Goal: Book appointment/travel/reservation

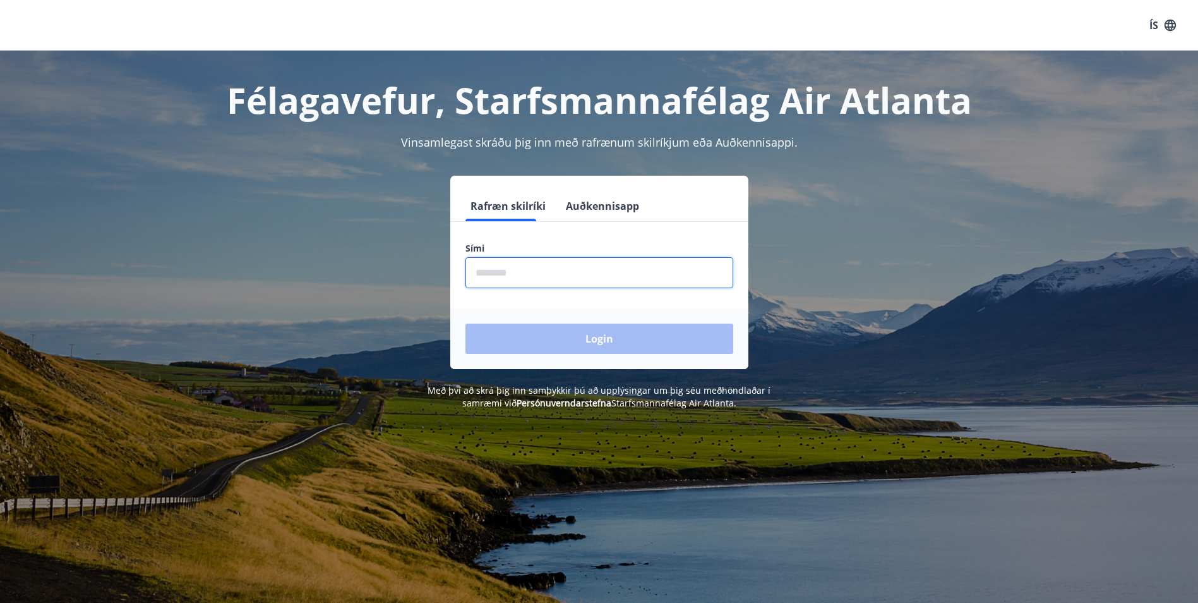
click at [617, 278] on input "phone" at bounding box center [599, 272] width 268 height 31
type input "********"
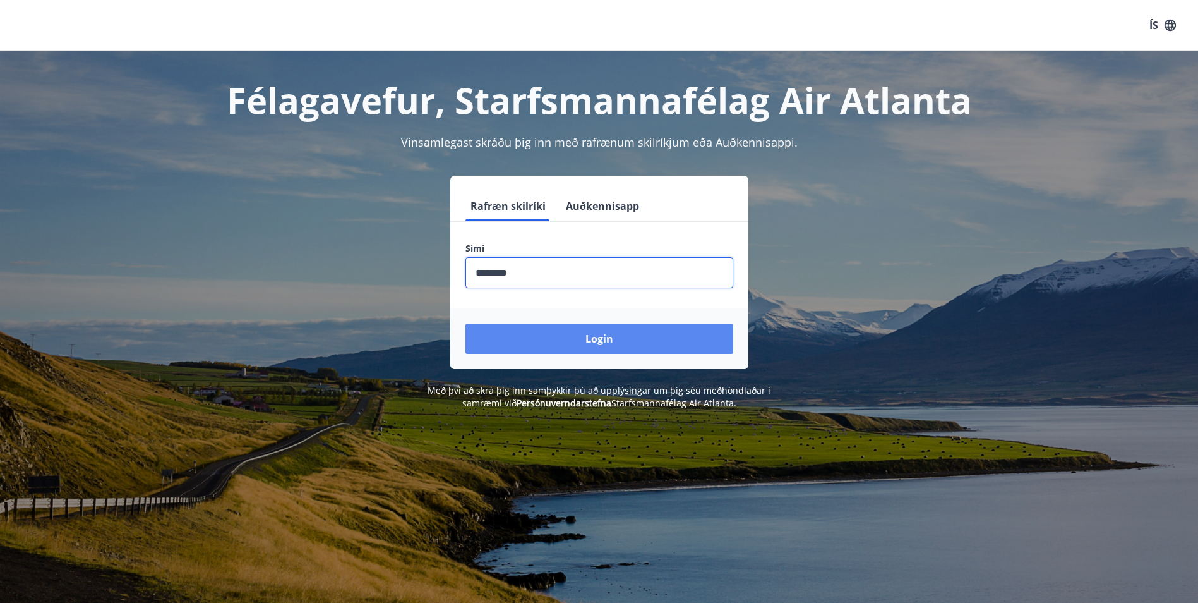
click at [602, 336] on button "Login" at bounding box center [599, 338] width 268 height 30
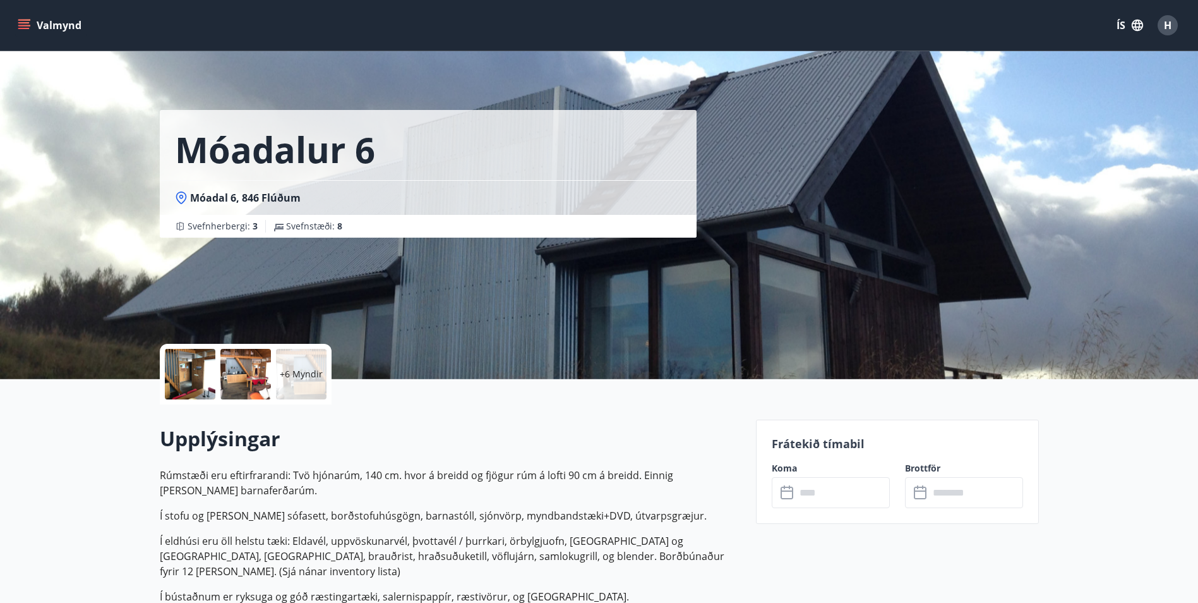
click at [30, 21] on button "Valmynd" at bounding box center [50, 25] width 71 height 23
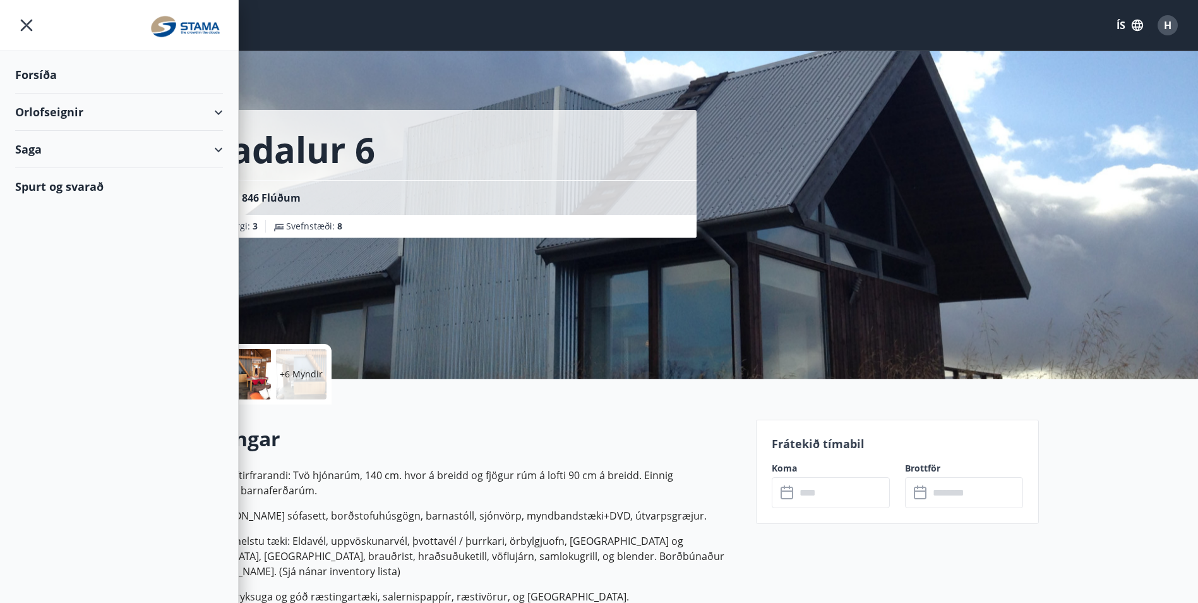
click at [212, 110] on div "Orlofseignir" at bounding box center [119, 111] width 208 height 37
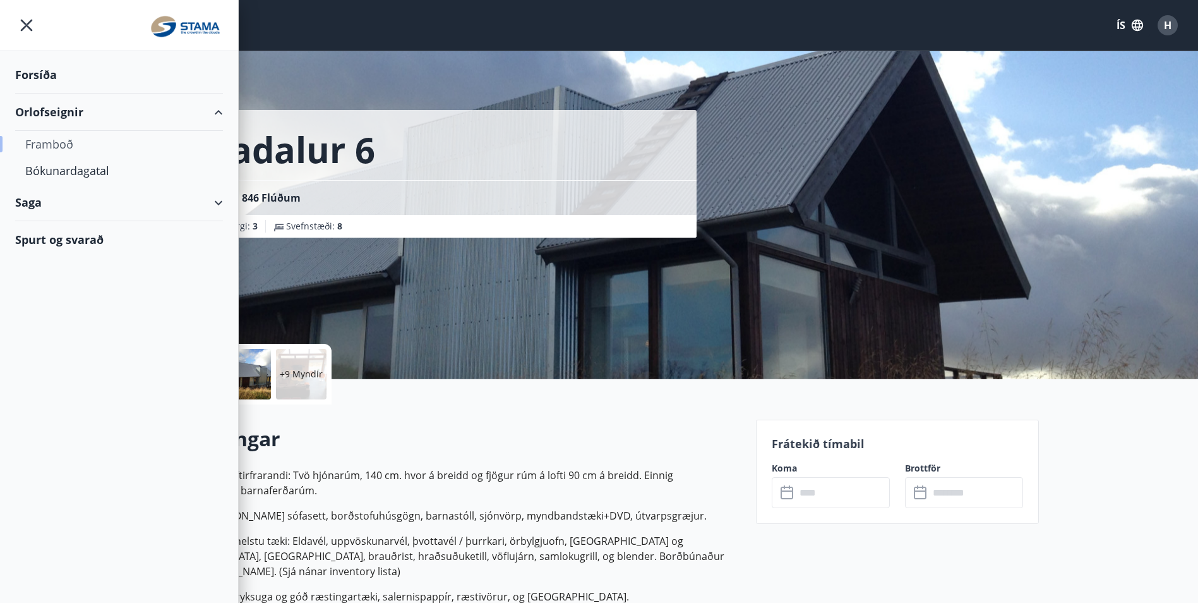
click at [61, 144] on div "Framboð" at bounding box center [119, 144] width 188 height 27
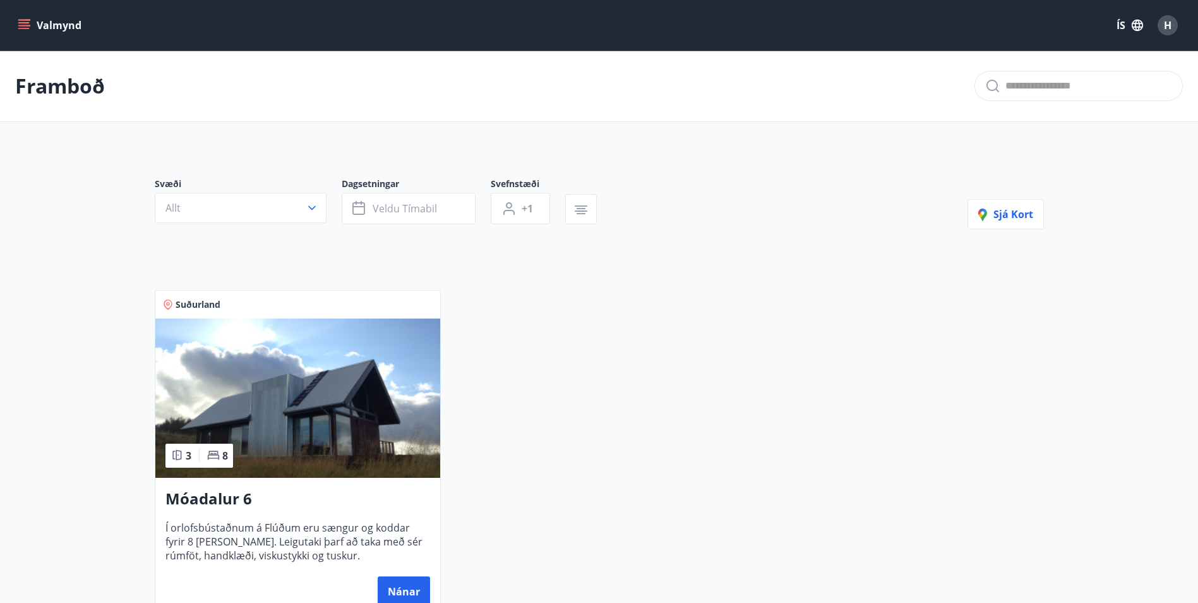
click at [1168, 23] on span "H" at bounding box center [1168, 25] width 8 height 14
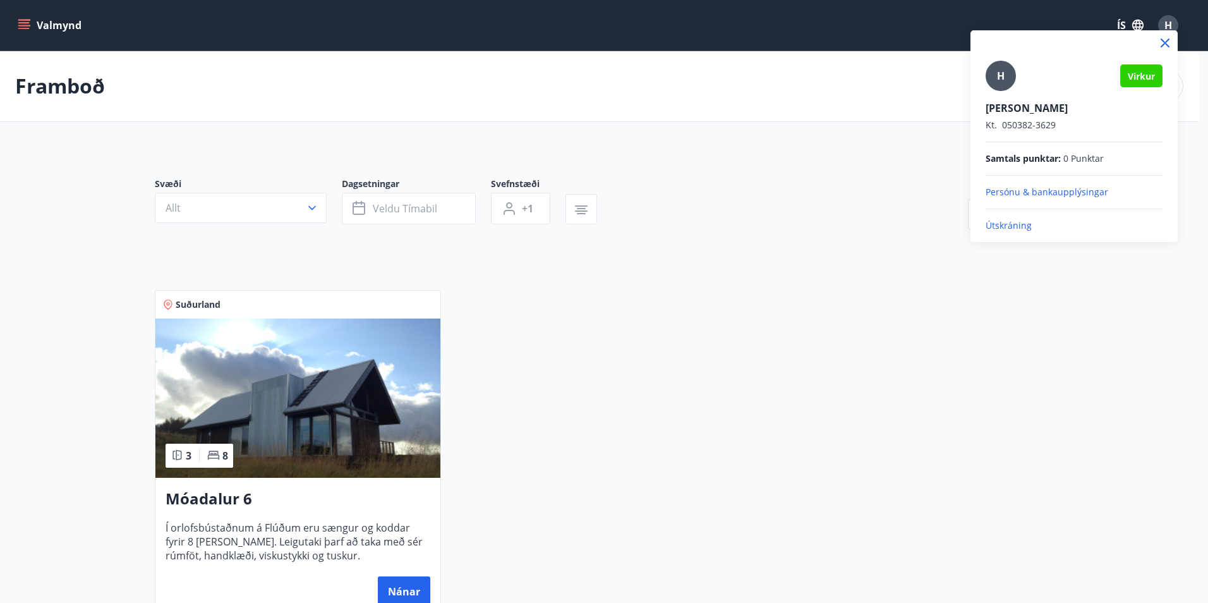
click at [788, 100] on div at bounding box center [604, 301] width 1208 height 603
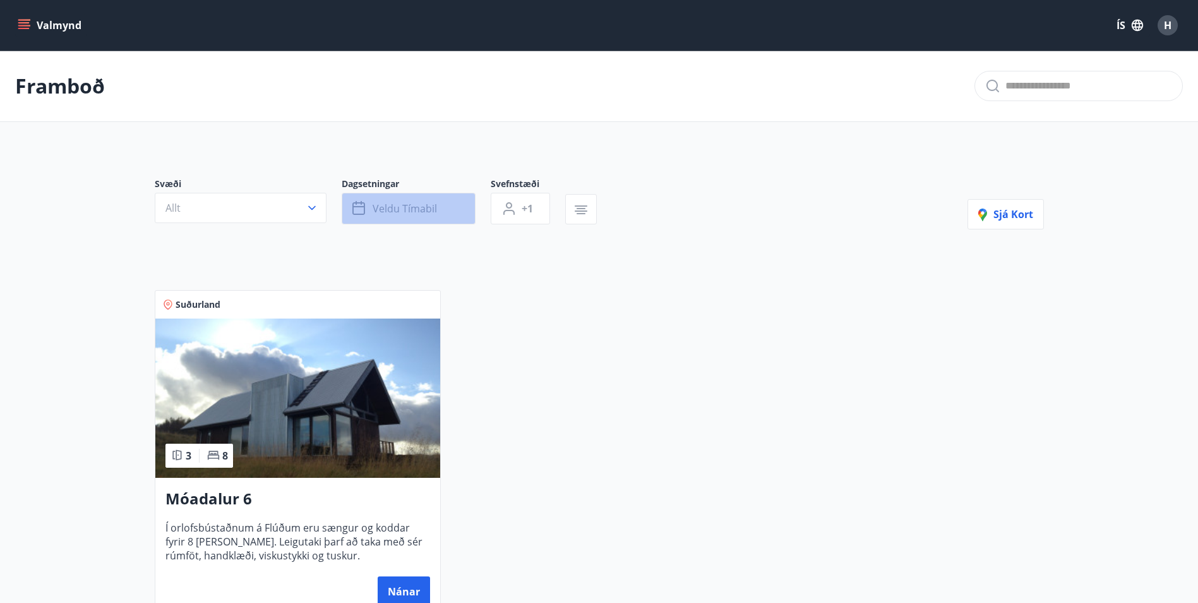
click at [419, 205] on span "Veldu tímabil" at bounding box center [405, 208] width 64 height 14
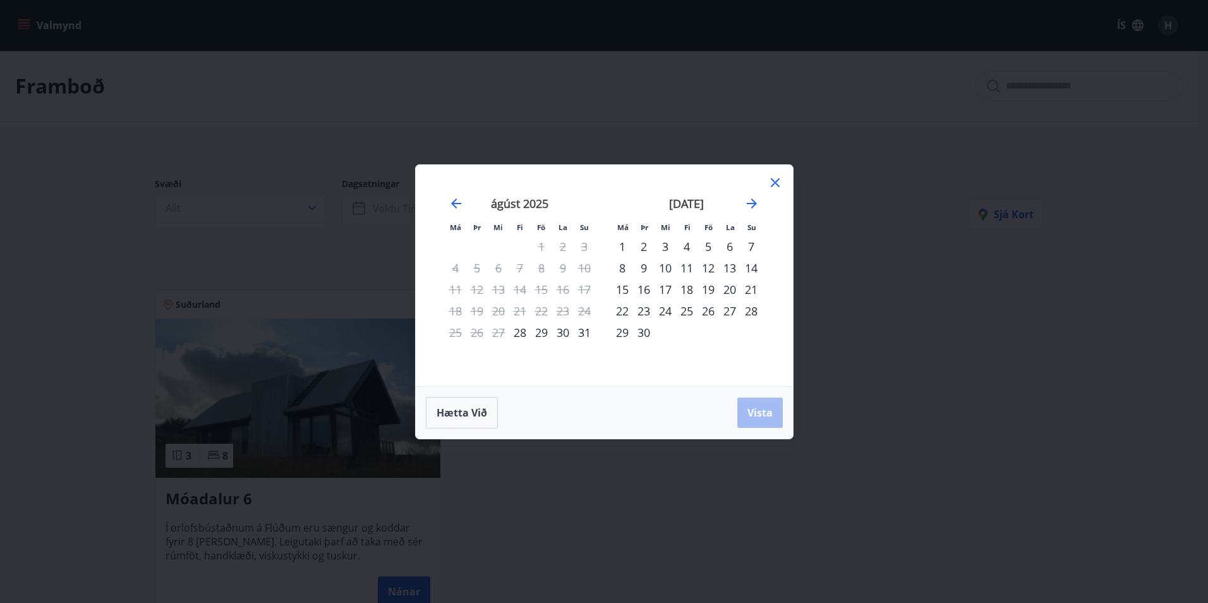
click at [771, 181] on icon at bounding box center [774, 182] width 15 height 15
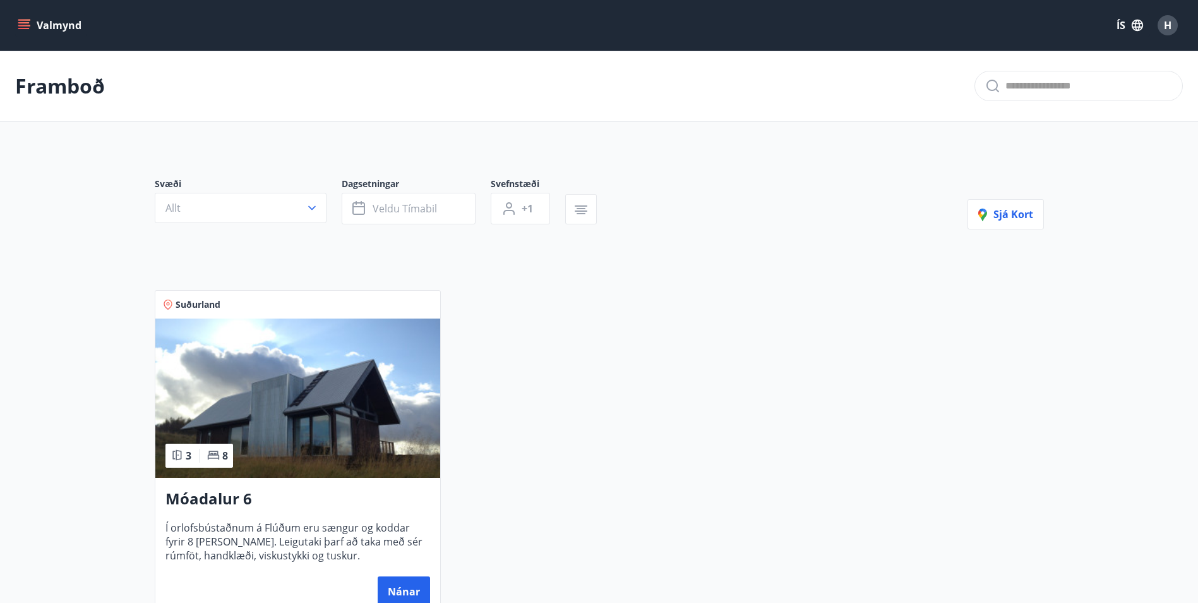
click at [27, 23] on icon "menu" at bounding box center [23, 22] width 11 height 1
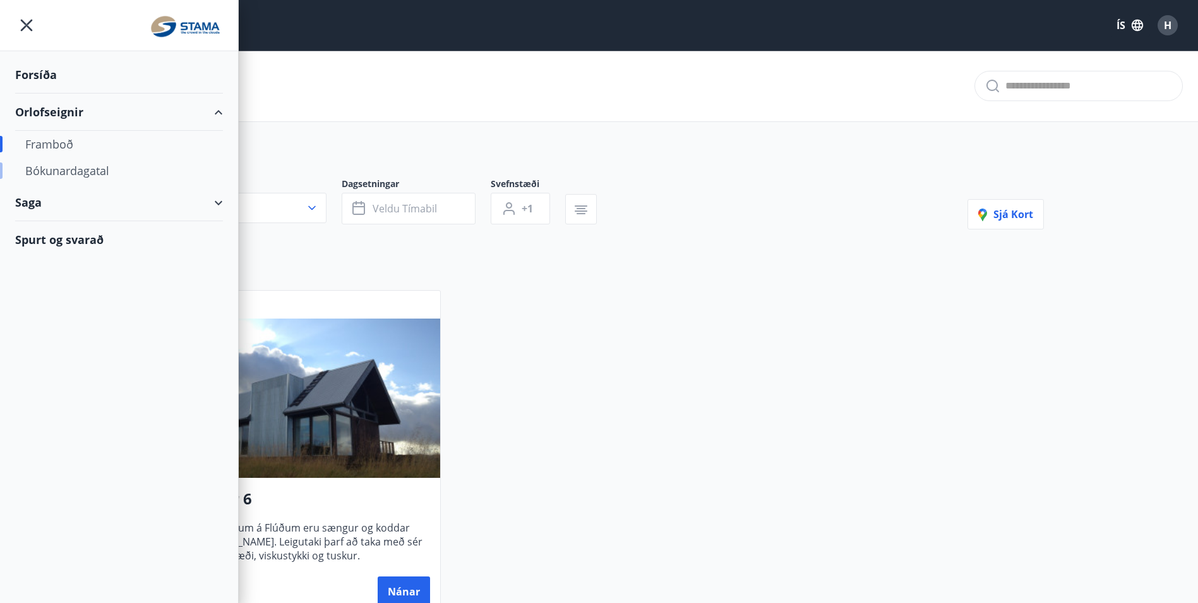
click at [93, 176] on div "Bókunardagatal" at bounding box center [119, 170] width 188 height 27
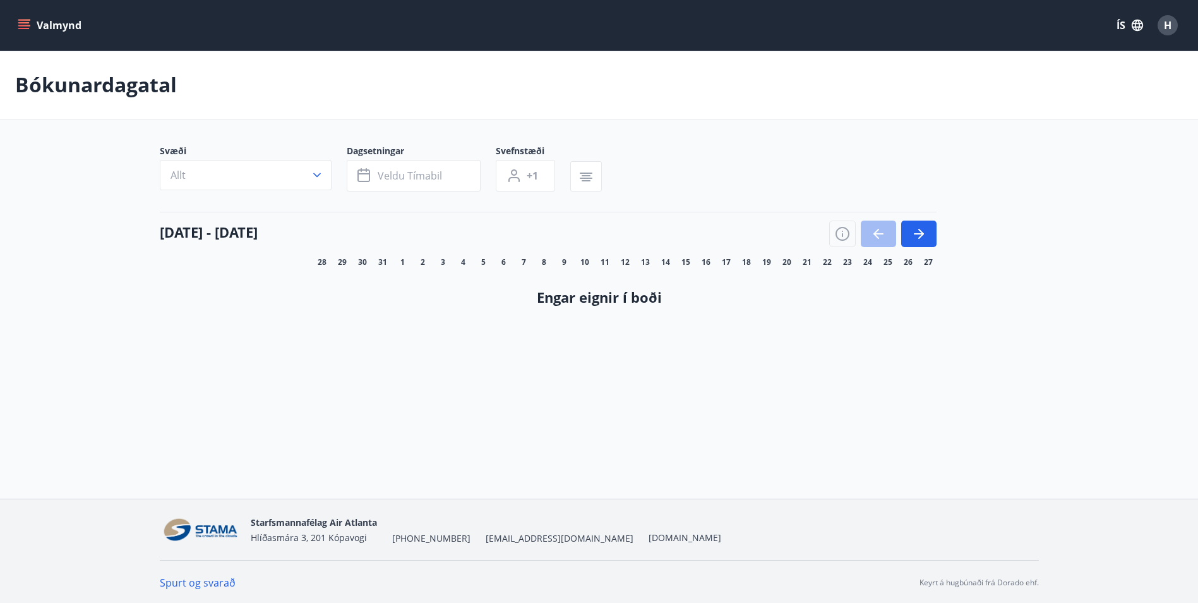
click at [20, 20] on icon "menu" at bounding box center [25, 20] width 14 height 1
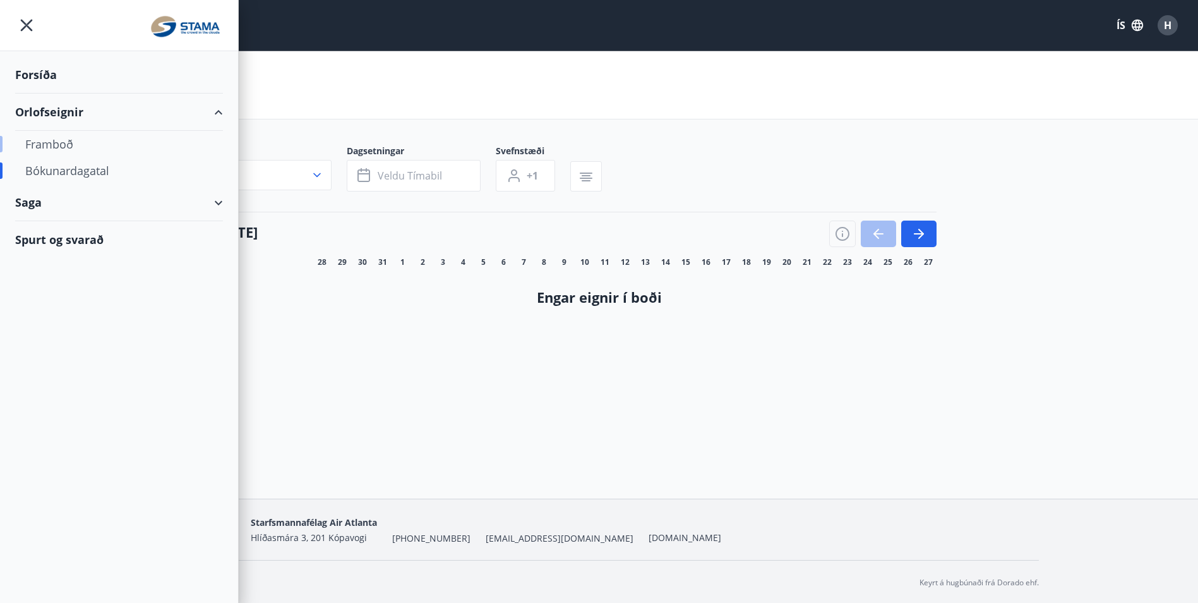
click at [72, 143] on div "Framboð" at bounding box center [119, 144] width 188 height 27
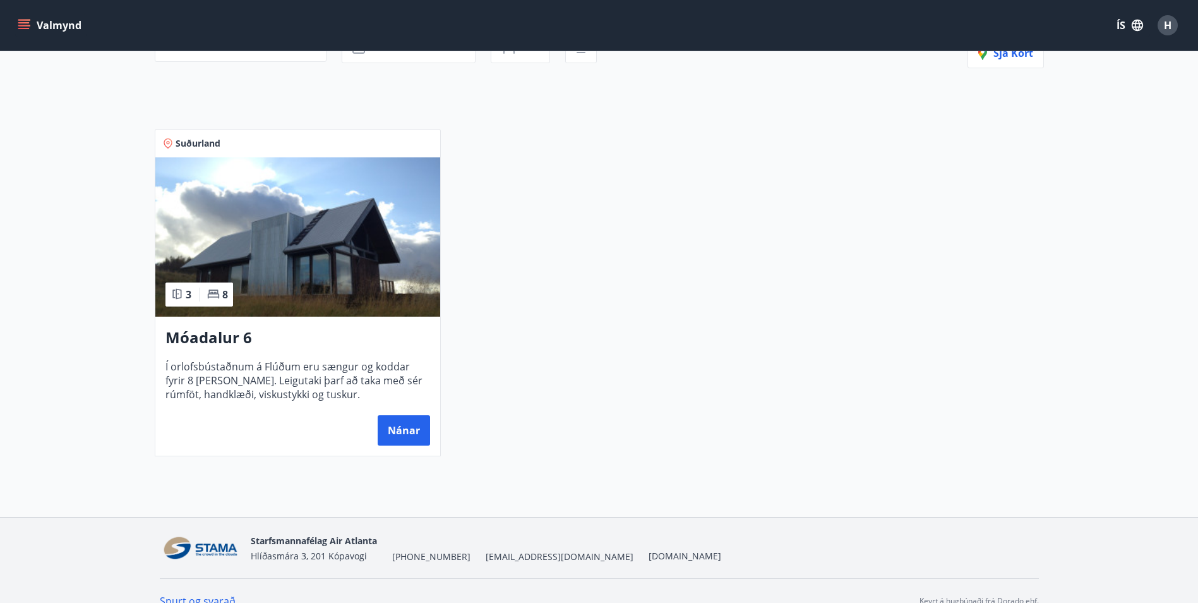
scroll to position [181, 0]
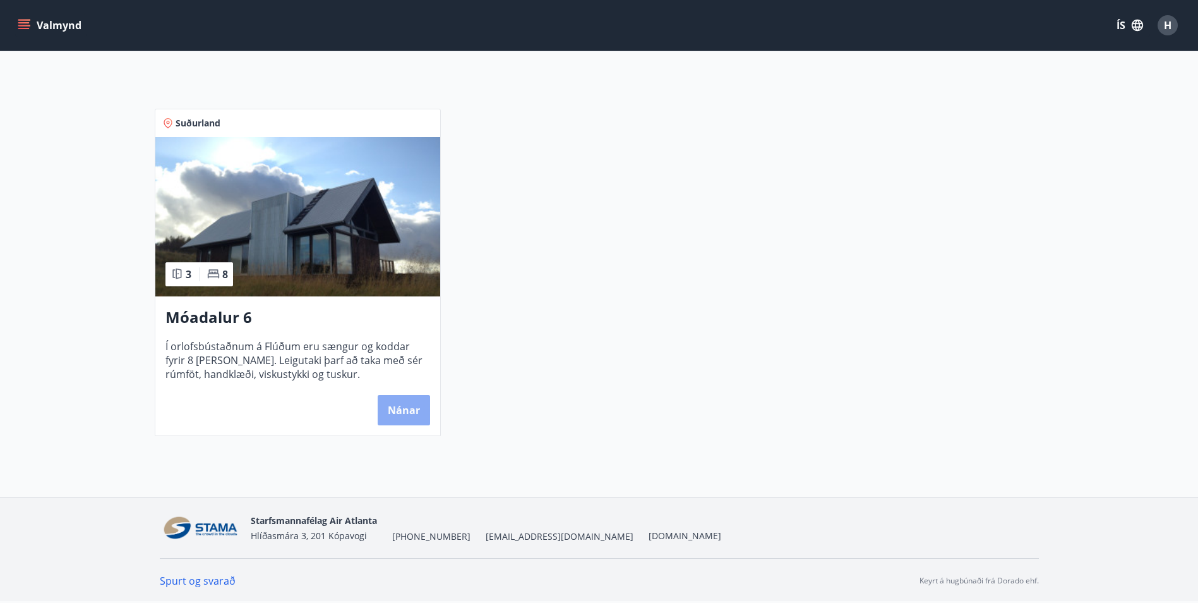
click at [410, 412] on button "Nánar" at bounding box center [404, 410] width 52 height 30
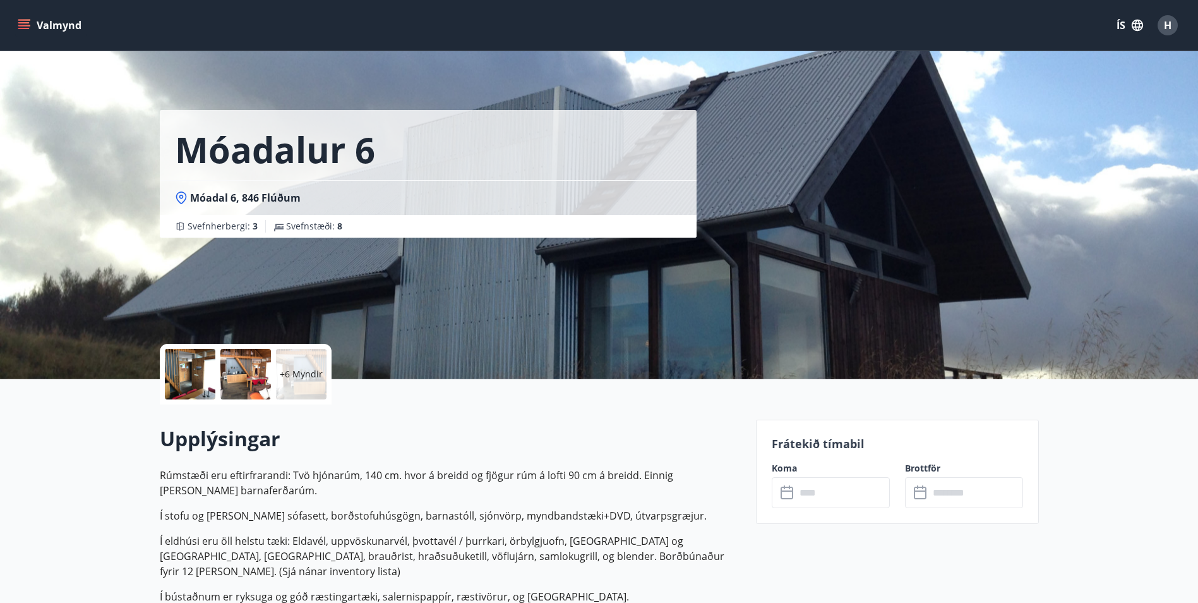
click at [797, 493] on input "text" at bounding box center [843, 492] width 94 height 31
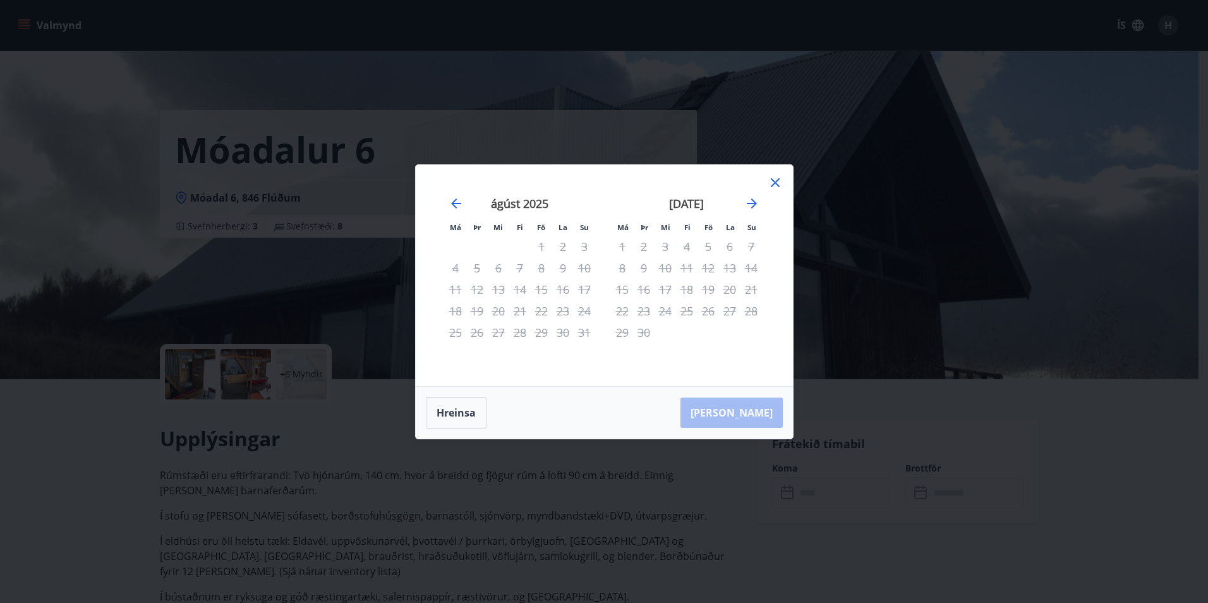
click at [771, 182] on icon at bounding box center [774, 182] width 15 height 15
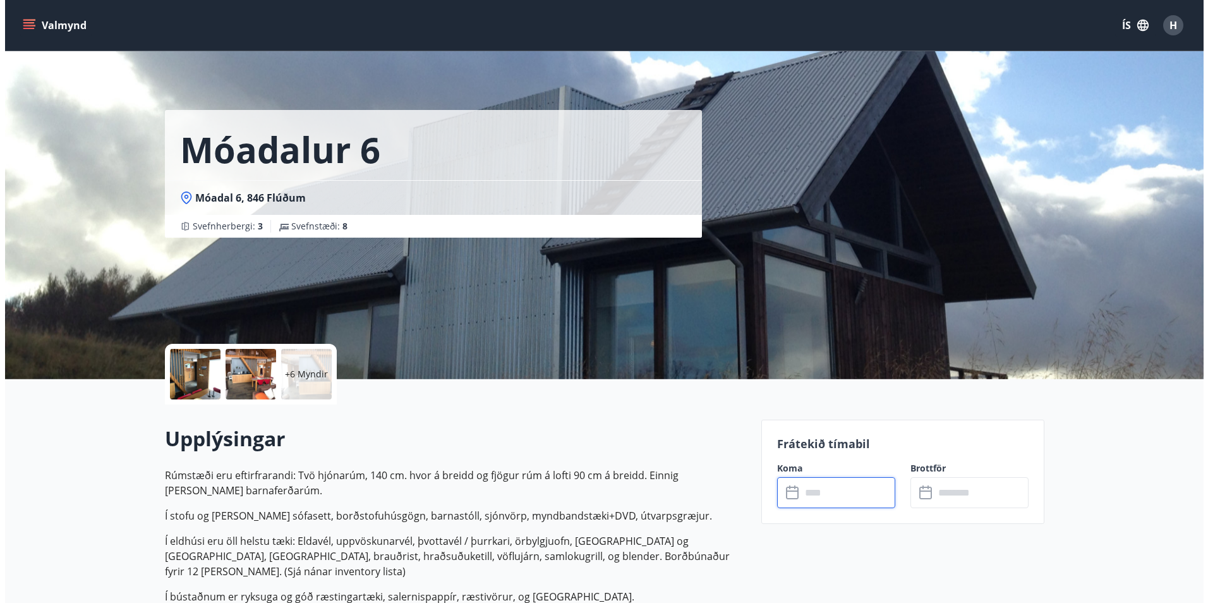
scroll to position [2, 0]
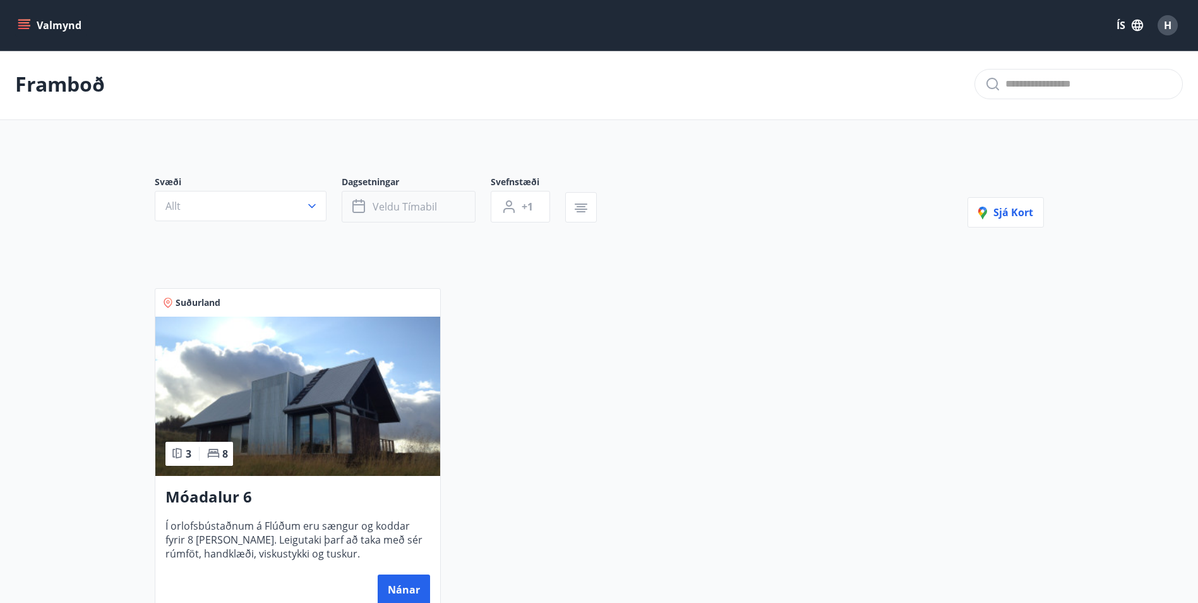
click at [414, 203] on span "Veldu tímabil" at bounding box center [405, 207] width 64 height 14
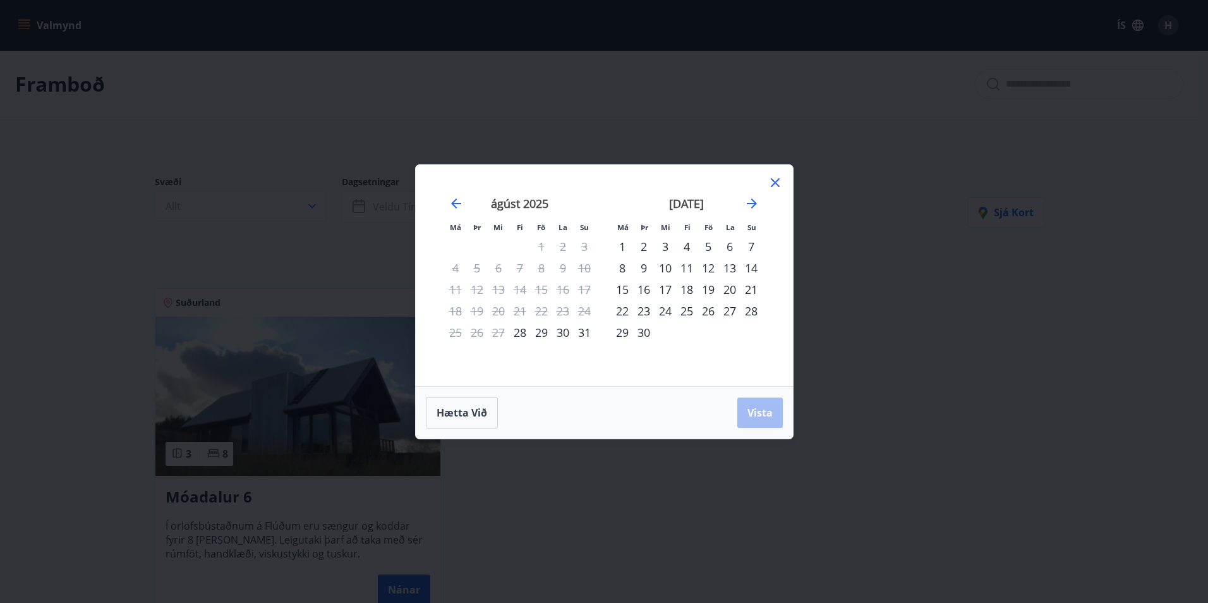
click at [772, 180] on icon at bounding box center [775, 182] width 9 height 9
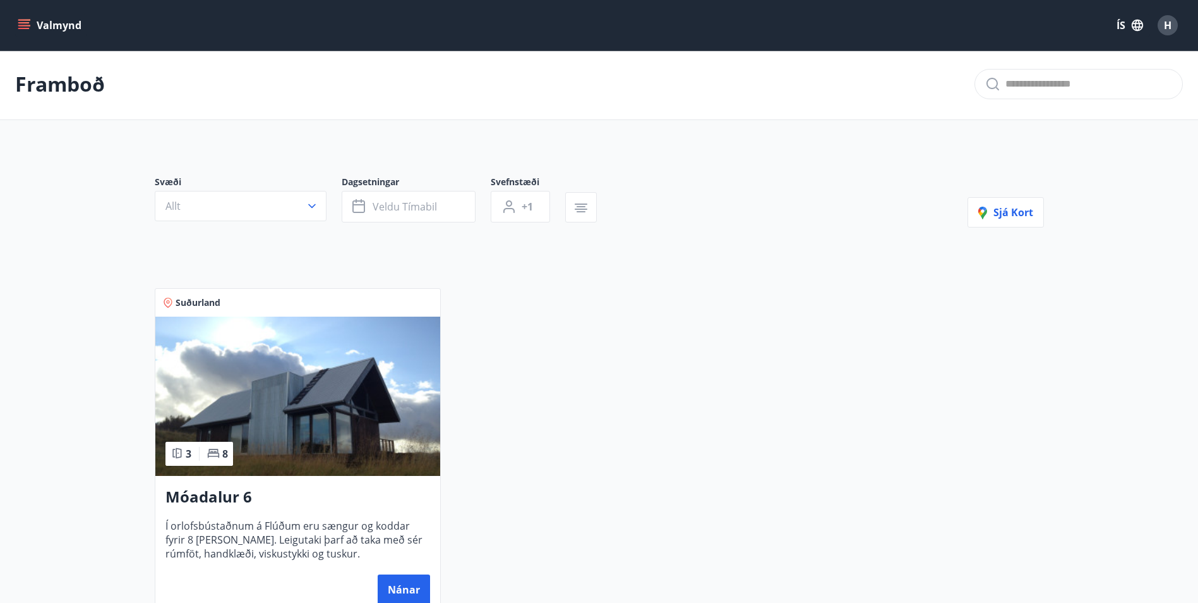
click at [1178, 21] on button "H" at bounding box center [1168, 25] width 30 height 30
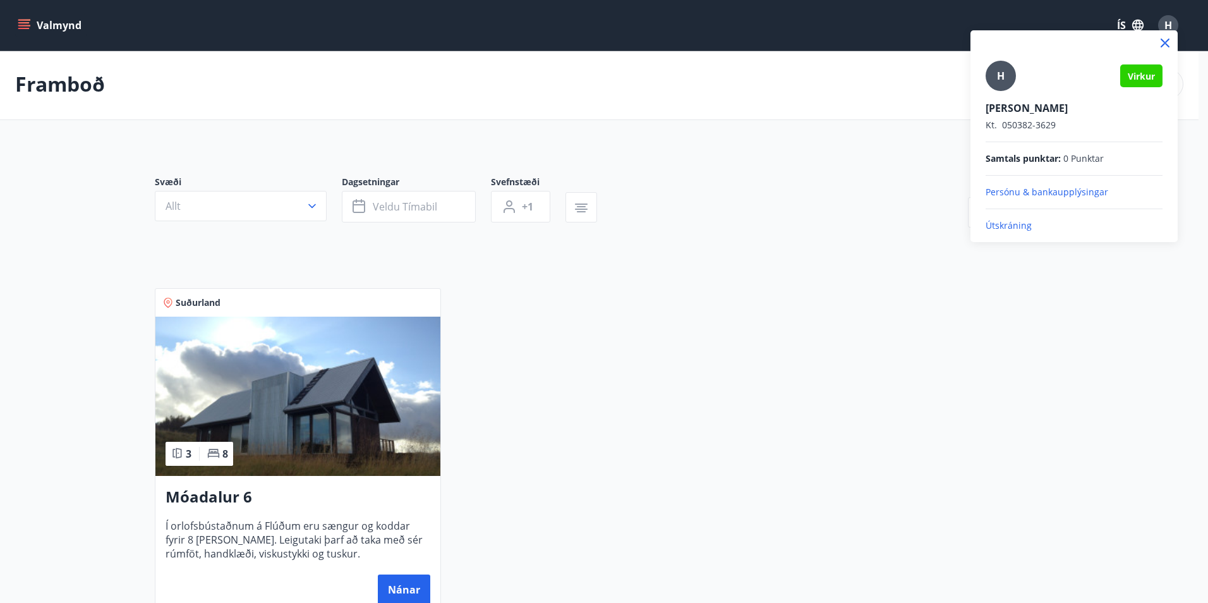
click at [1005, 232] on div "[PERSON_NAME] Kt. 050382-3629 Samtals punktar : 0 Punktar Persónu & bankaupplýs…" at bounding box center [1073, 136] width 207 height 212
click at [1007, 224] on p "Útskráning" at bounding box center [1073, 225] width 177 height 13
